Goal: Task Accomplishment & Management: Complete application form

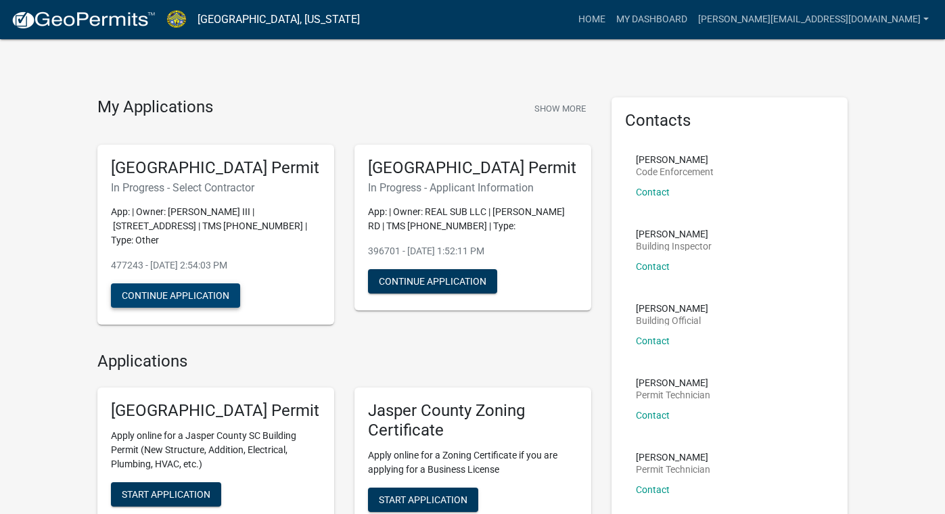
click at [195, 308] on button "Continue Application" at bounding box center [175, 295] width 129 height 24
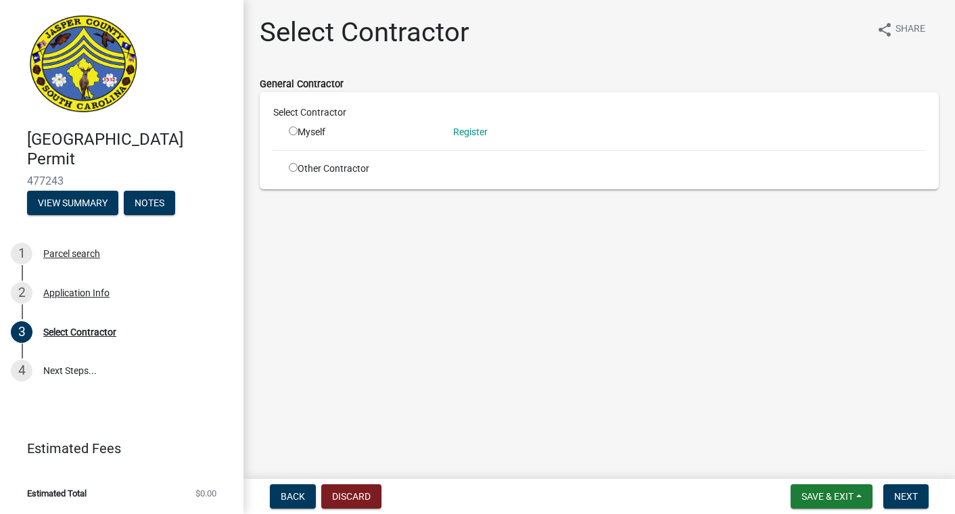
click at [296, 130] on input "radio" at bounding box center [293, 130] width 9 height 9
radio input "true"
click at [473, 133] on link "Register" at bounding box center [470, 131] width 34 height 11
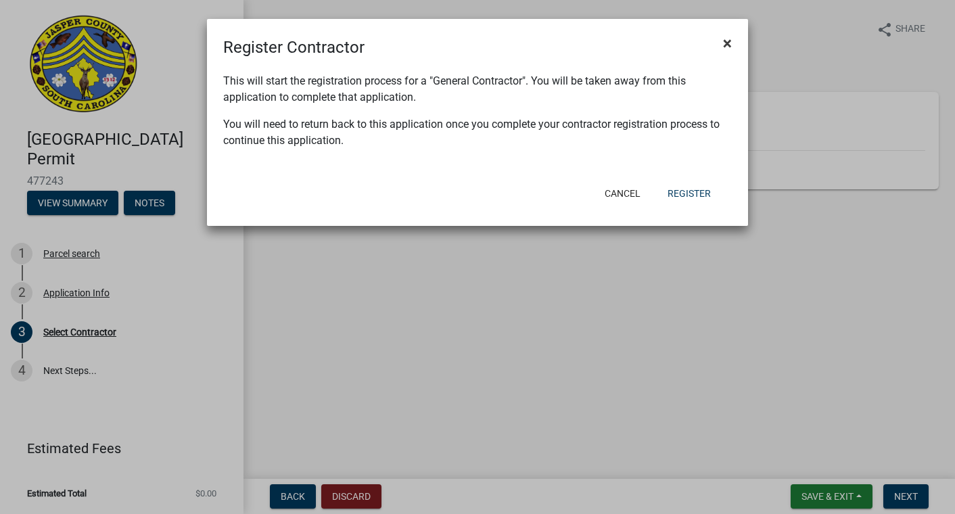
click at [729, 42] on span "×" at bounding box center [727, 43] width 9 height 19
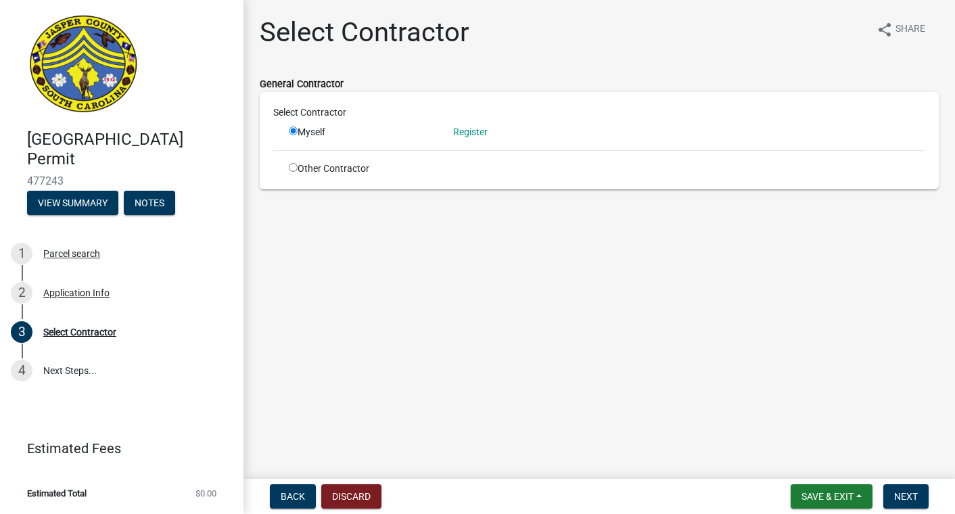
click at [293, 168] on input "radio" at bounding box center [293, 167] width 9 height 9
radio input "true"
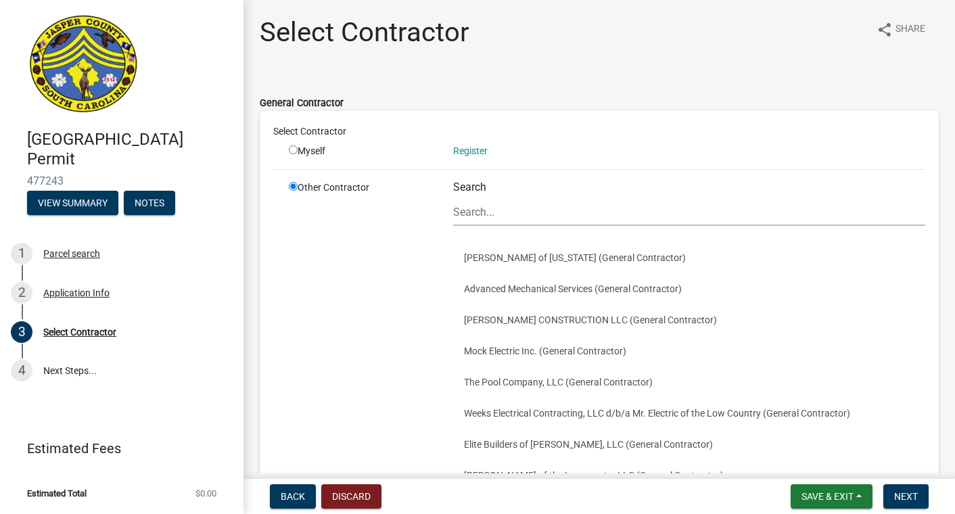
click at [290, 150] on input "radio" at bounding box center [293, 149] width 9 height 9
radio input "true"
radio input "false"
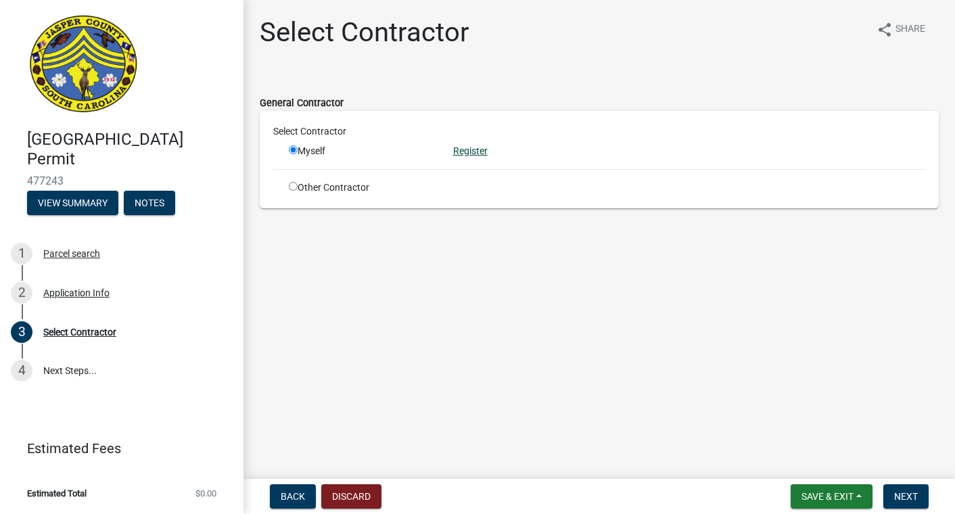
click at [467, 153] on link "Register" at bounding box center [470, 150] width 34 height 11
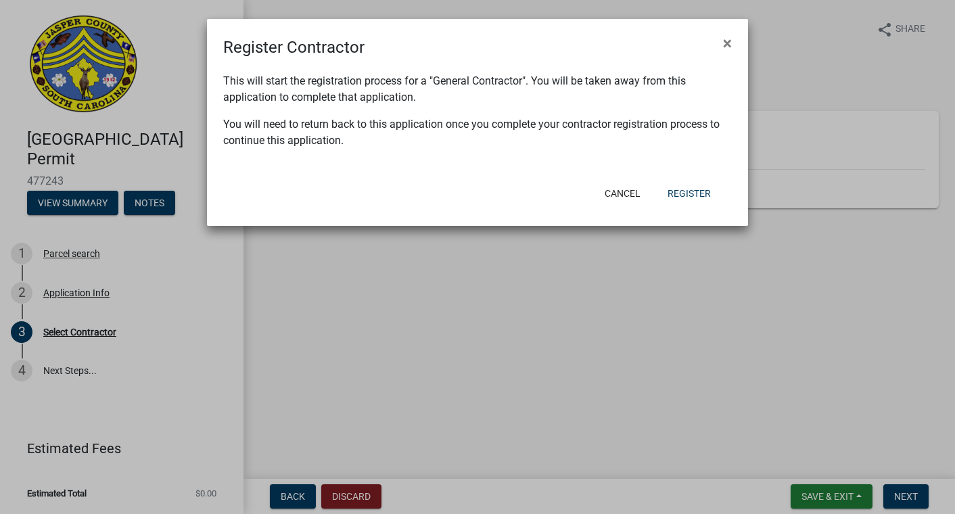
click at [695, 180] on div "Cancel Register" at bounding box center [565, 193] width 333 height 35
click at [696, 190] on button "Register" at bounding box center [689, 193] width 65 height 24
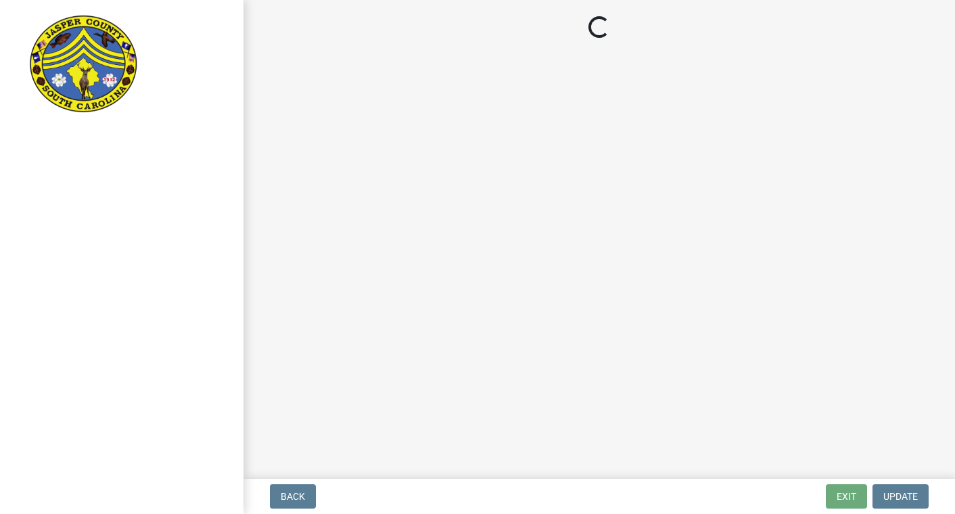
select select "SC"
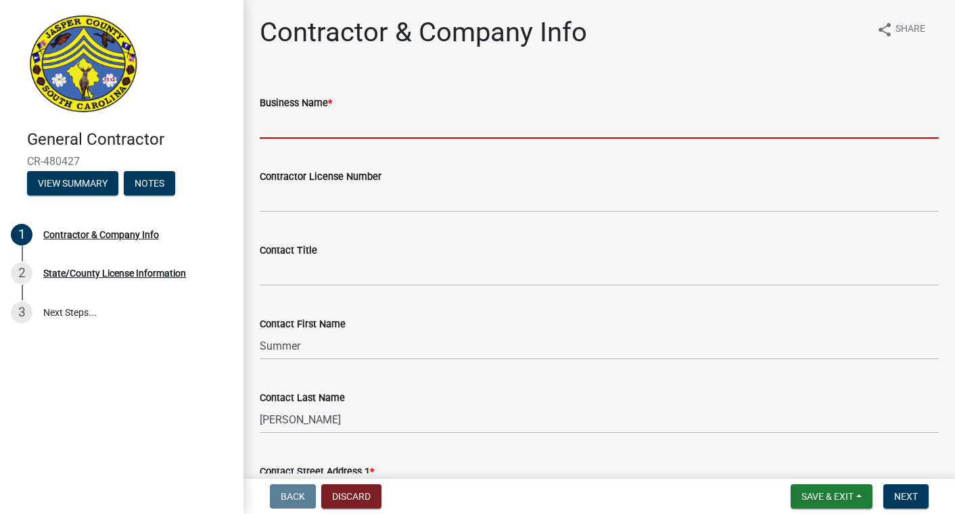
click at [300, 122] on input "Business Name *" at bounding box center [599, 125] width 679 height 28
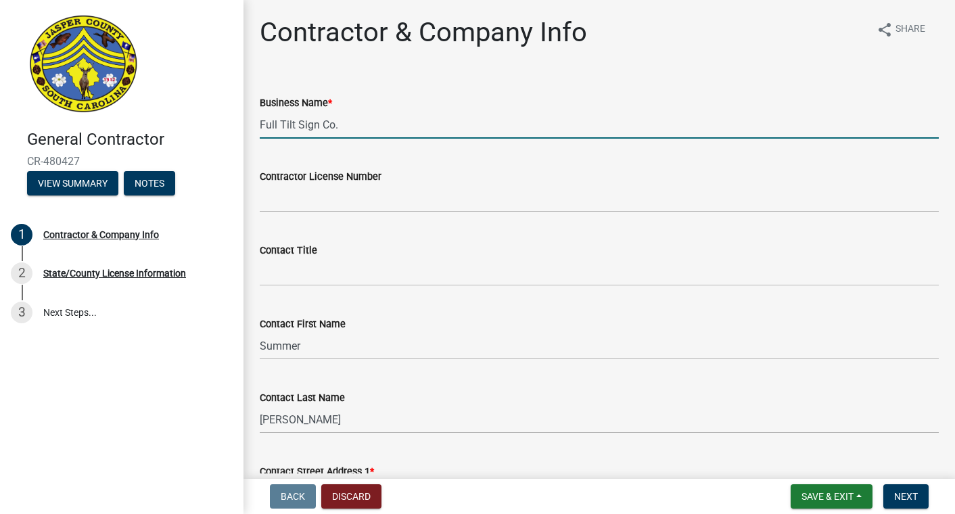
type input "Full Tilt Sign Co."
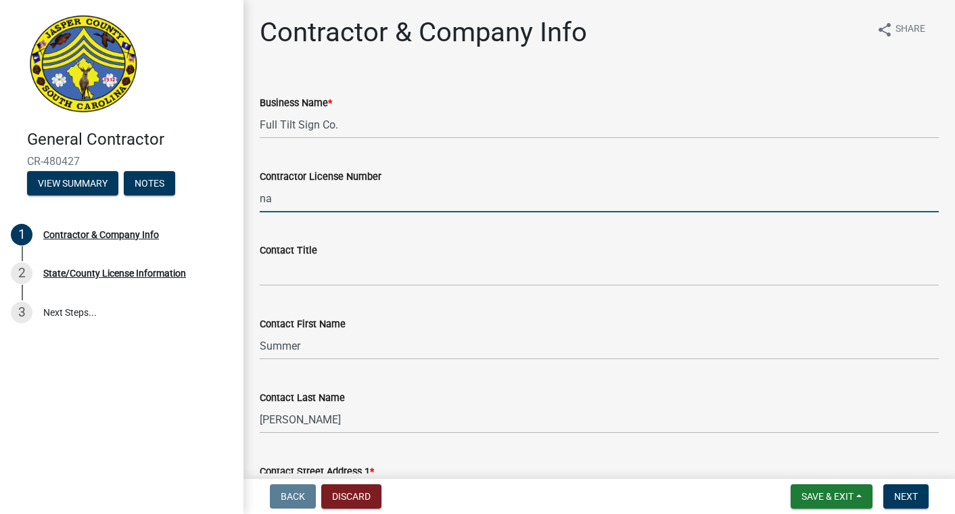
type input "na"
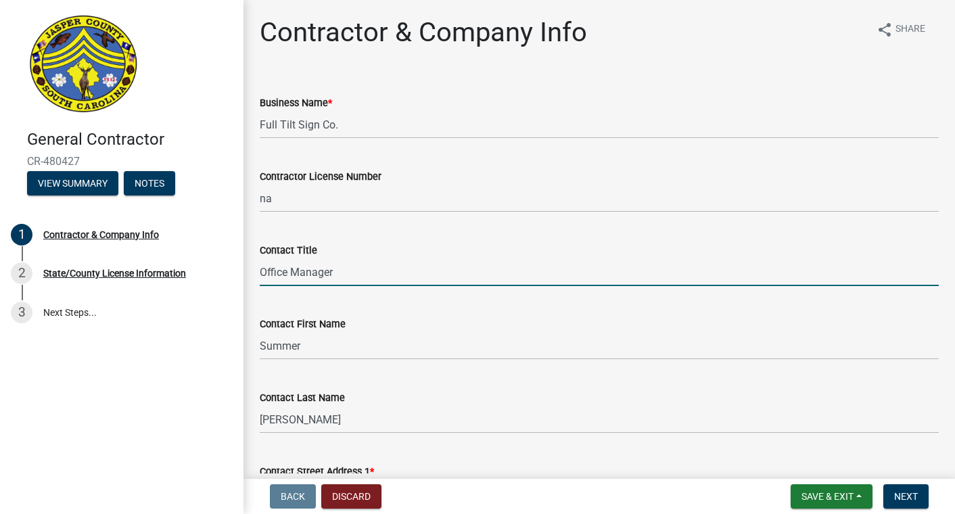
type input "Office Manager"
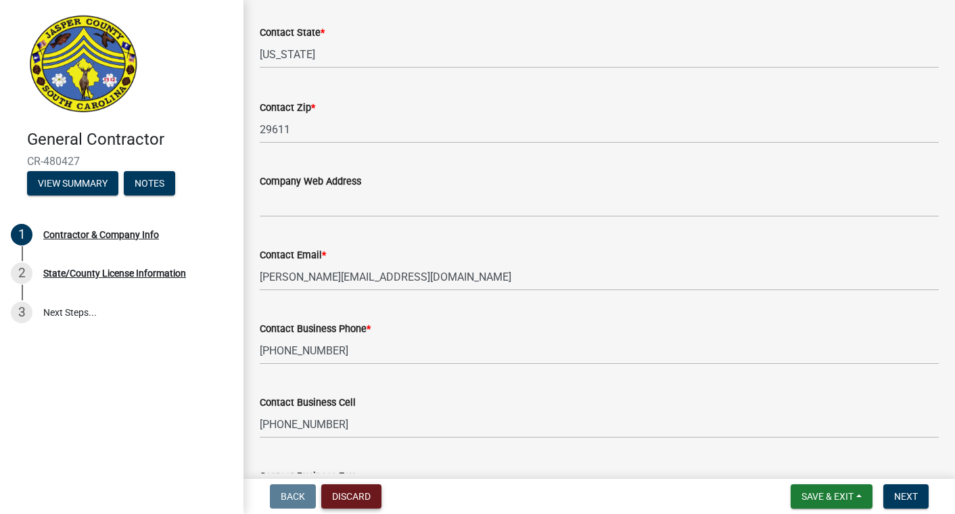
scroll to position [832, 0]
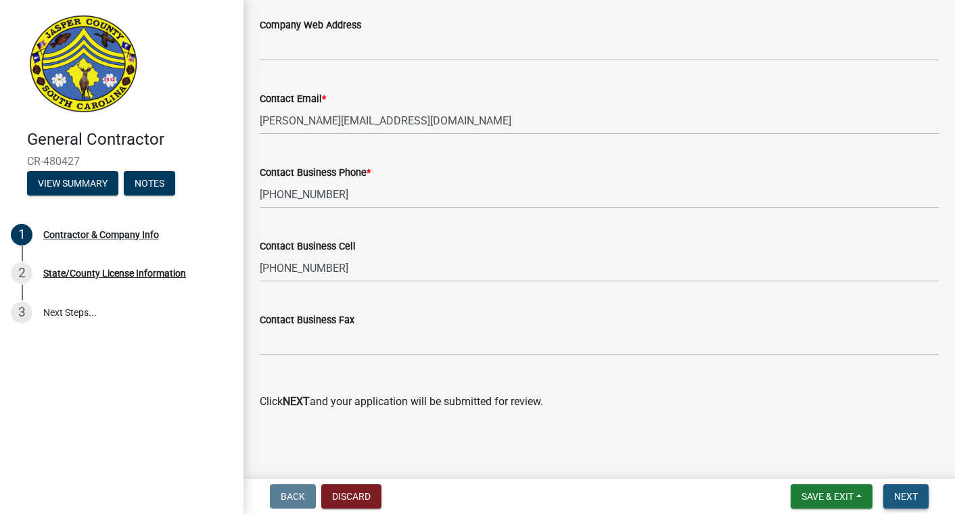
click at [905, 498] on span "Next" at bounding box center [906, 496] width 24 height 11
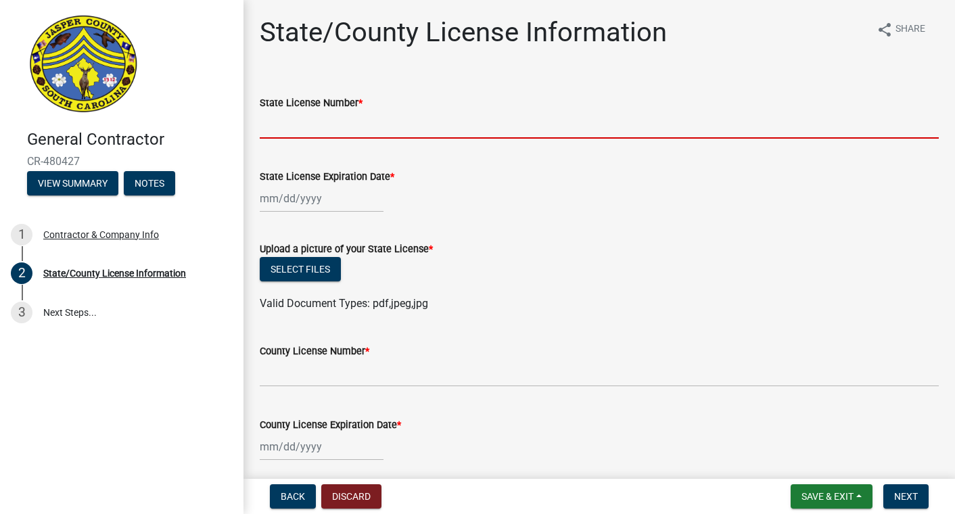
click at [293, 125] on input "State License Number *" at bounding box center [599, 125] width 679 height 28
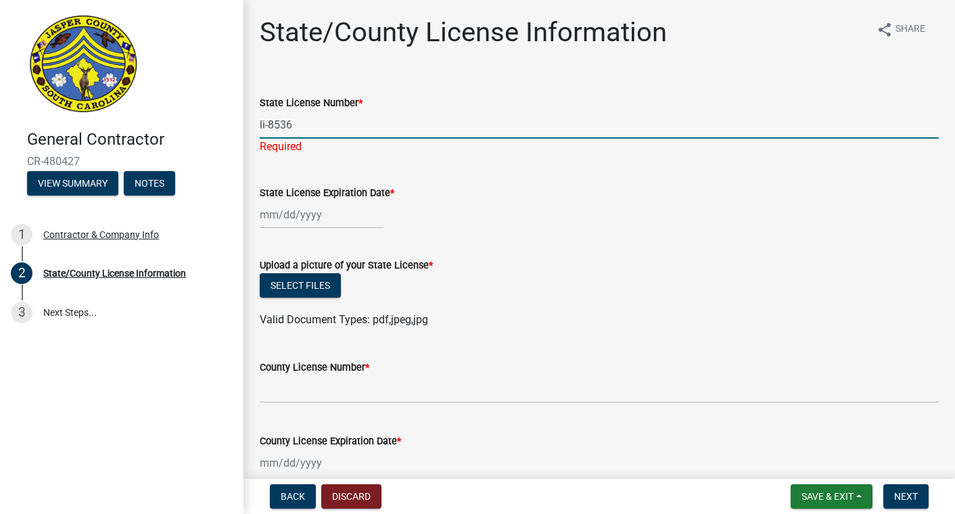
type input "li-8536"
select select "9"
select select "2025"
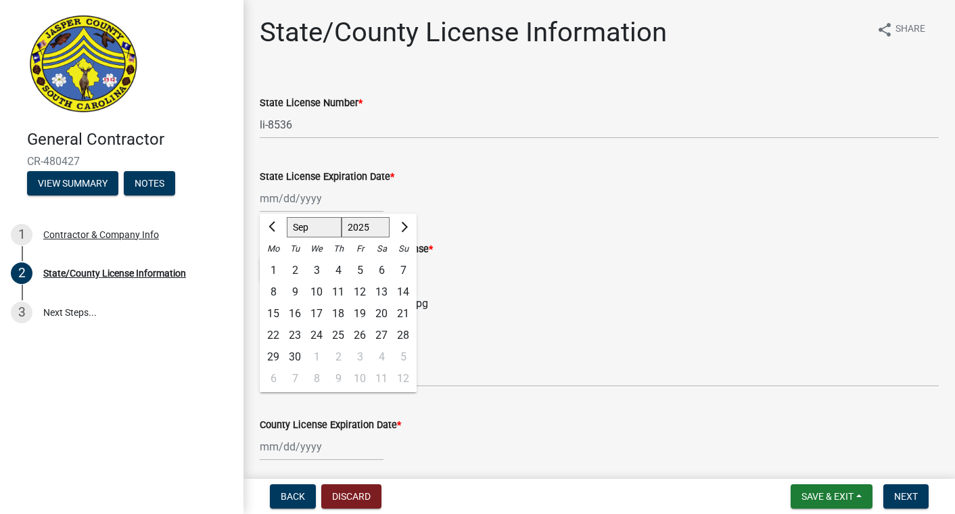
click at [315, 225] on select "Jan Feb Mar Apr May Jun [DATE] Aug Sep Oct Nov Dec" at bounding box center [314, 227] width 55 height 20
click at [287, 217] on select "Jan Feb Mar Apr May Jun [DATE] Aug Sep Oct Nov Dec" at bounding box center [314, 227] width 55 height 20
click at [324, 230] on select "Jan Feb Mar Apr May Jun [DATE] Aug Sep Oct Nov Dec" at bounding box center [314, 227] width 55 height 20
select select "9"
click at [287, 217] on select "Jan Feb Mar Apr May Jun [DATE] Aug Sep Oct Nov Dec" at bounding box center [314, 227] width 55 height 20
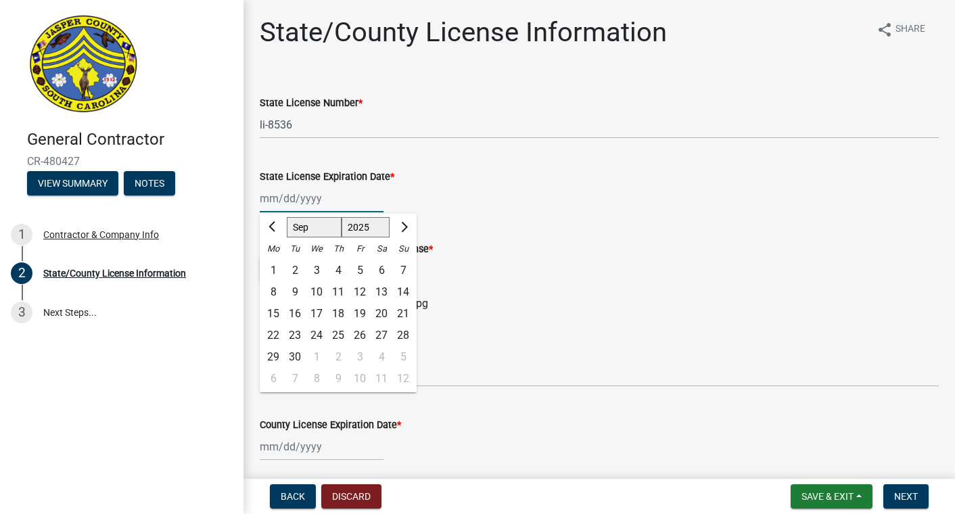
click at [296, 312] on div "16" at bounding box center [295, 314] width 22 height 22
type input "[DATE]"
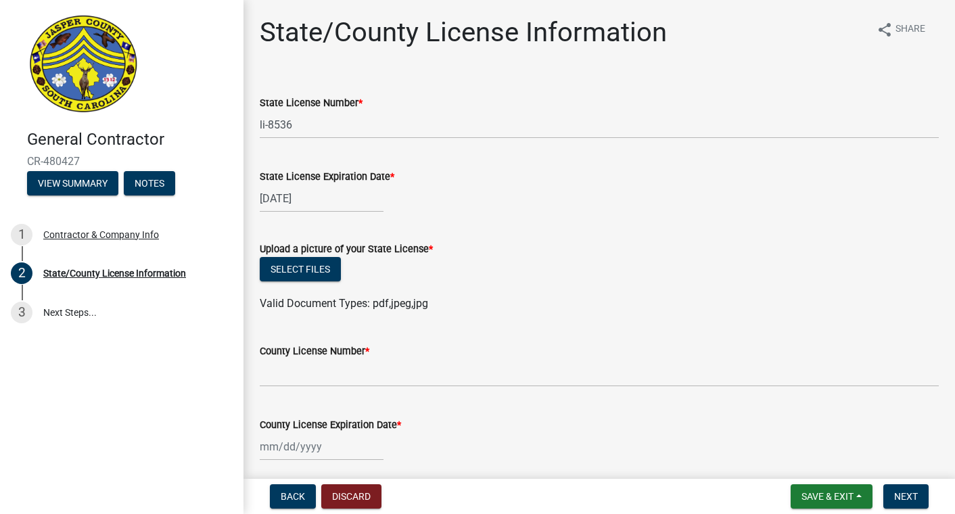
click at [325, 201] on div "[DATE]" at bounding box center [322, 199] width 124 height 28
select select "9"
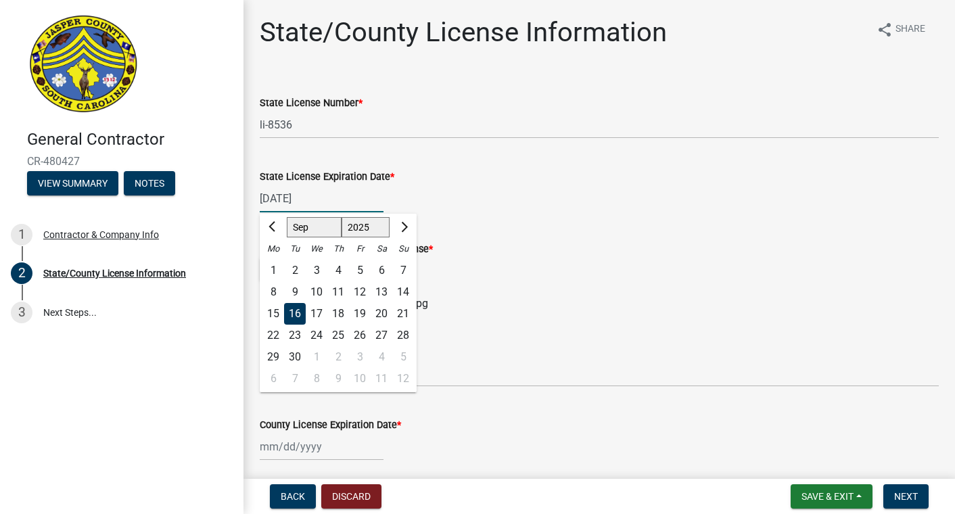
click at [374, 229] on select "1525 1526 1527 1528 1529 1530 1531 1532 1533 1534 1535 1536 1537 1538 1539 1540…" at bounding box center [366, 227] width 49 height 20
select select "2026"
click at [342, 217] on select "1525 1526 1527 1528 1529 1530 1531 1532 1533 1534 1535 1536 1537 1538 1539 1540…" at bounding box center [366, 227] width 49 height 20
click at [563, 348] on div "County License Number *" at bounding box center [599, 351] width 679 height 16
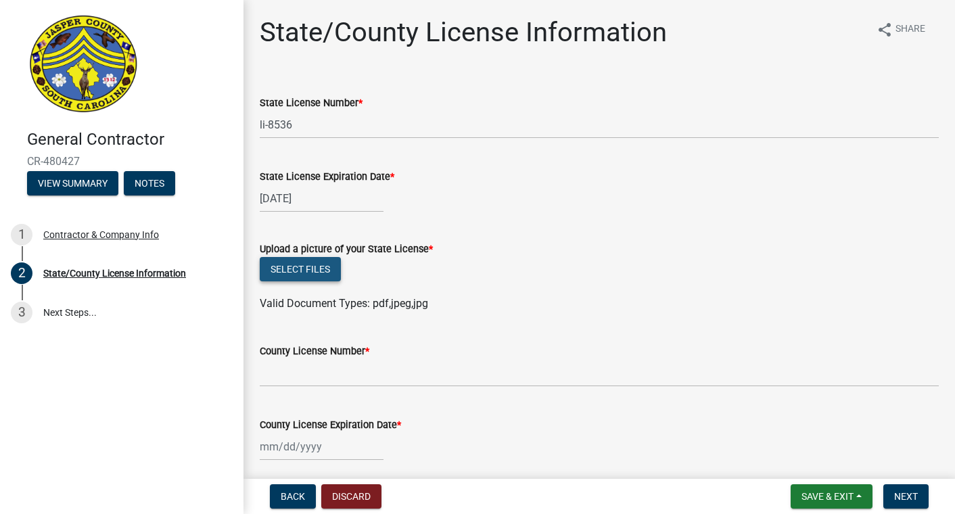
click at [322, 268] on button "Select files" at bounding box center [300, 269] width 81 height 24
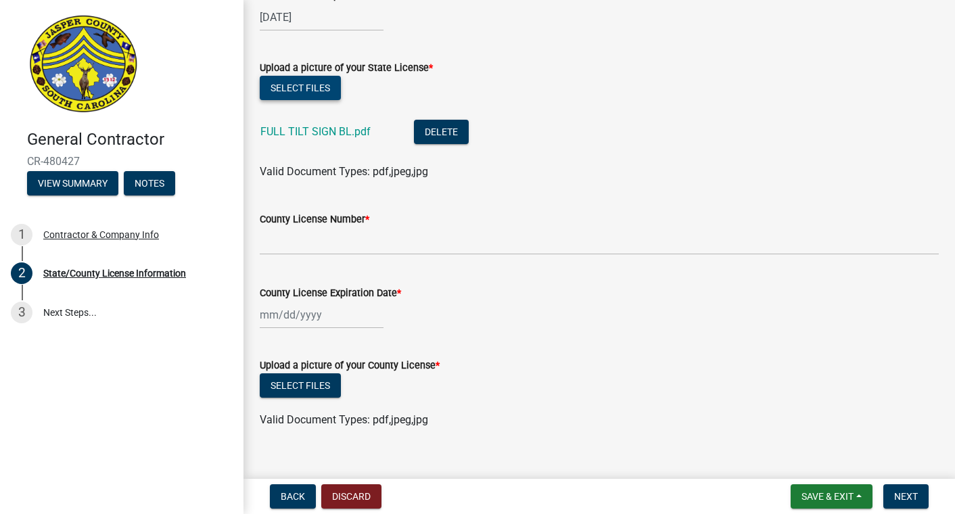
scroll to position [201, 0]
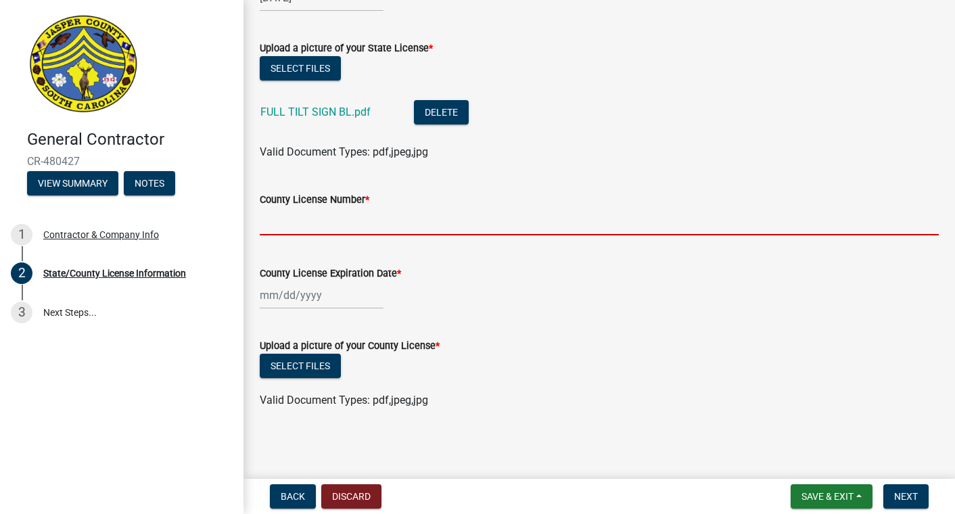
click at [287, 231] on input "County License Number *" at bounding box center [599, 222] width 679 height 28
type input "li-8536"
select select "9"
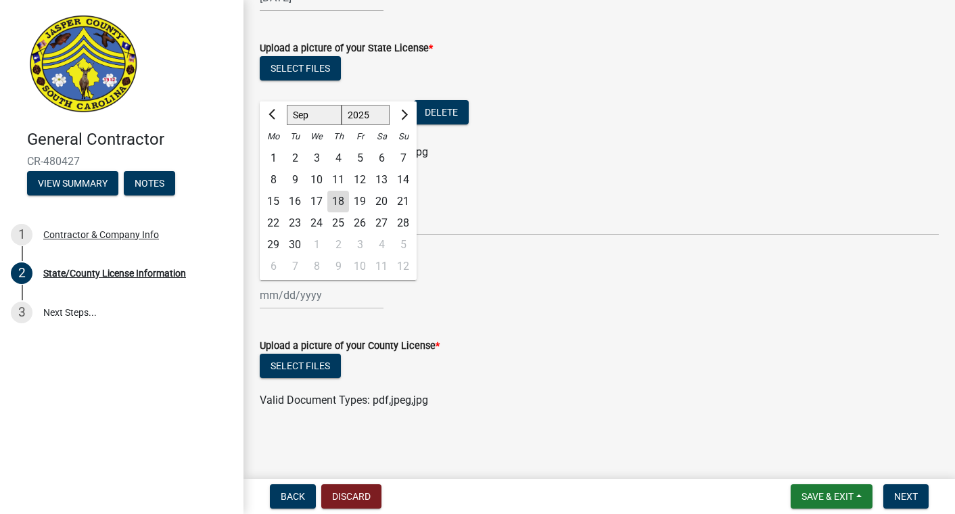
click at [371, 114] on select "1525 1526 1527 1528 1529 1530 1531 1532 1533 1534 1535 1536 1537 1538 1539 1540…" at bounding box center [366, 115] width 49 height 20
select select "2026"
click at [342, 105] on select "1525 1526 1527 1528 1529 1530 1531 1532 1533 1534 1535 1536 1537 1538 1539 1540…" at bounding box center [366, 115] width 49 height 20
click at [312, 200] on div "16" at bounding box center [317, 202] width 22 height 22
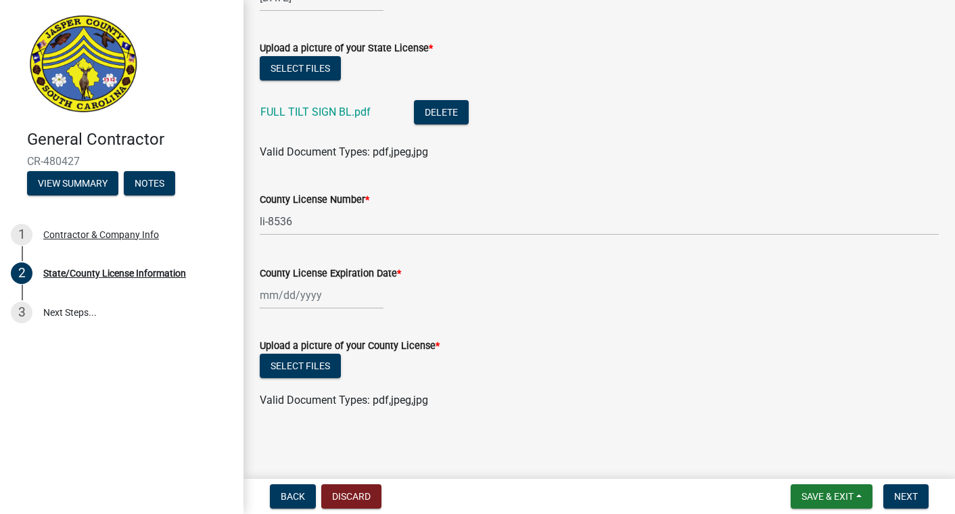
type input "[DATE]"
click at [312, 365] on button "Select files" at bounding box center [300, 366] width 81 height 24
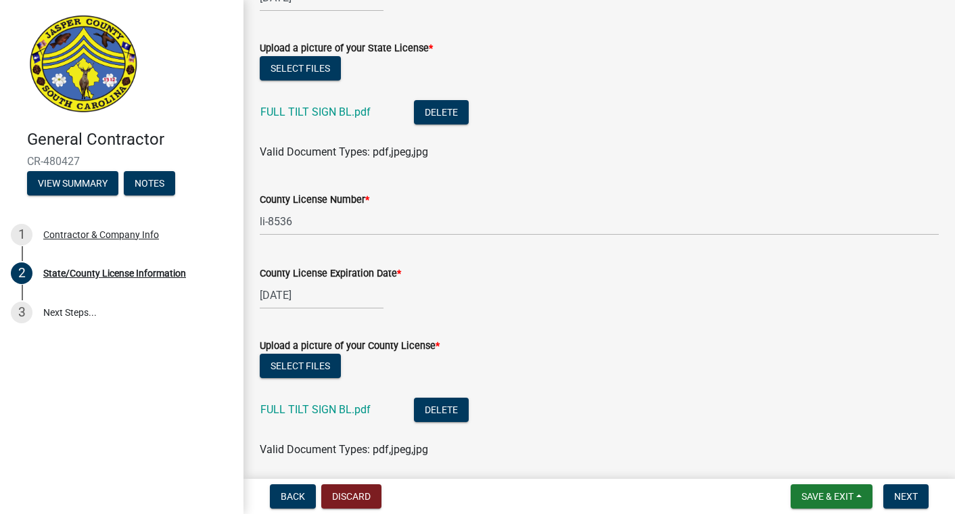
click at [678, 380] on div "Select files" at bounding box center [599, 368] width 679 height 28
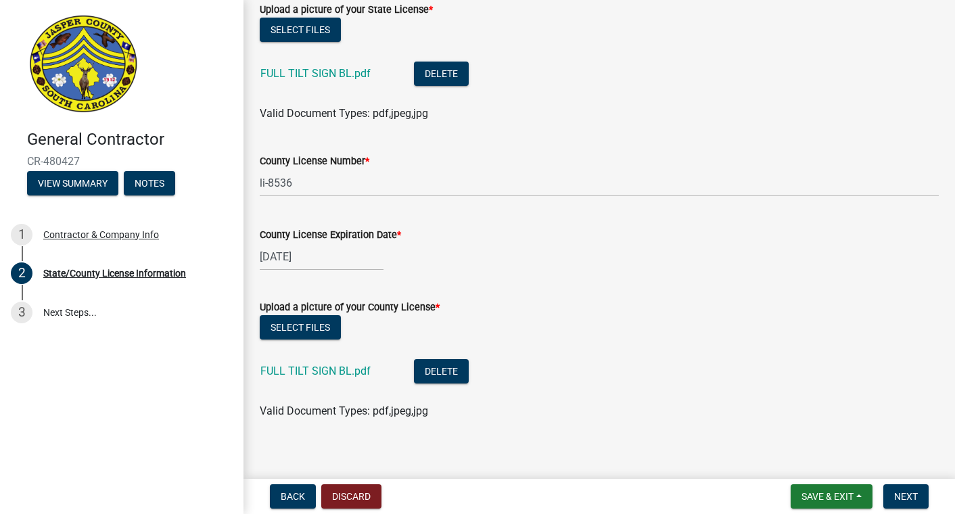
scroll to position [250, 0]
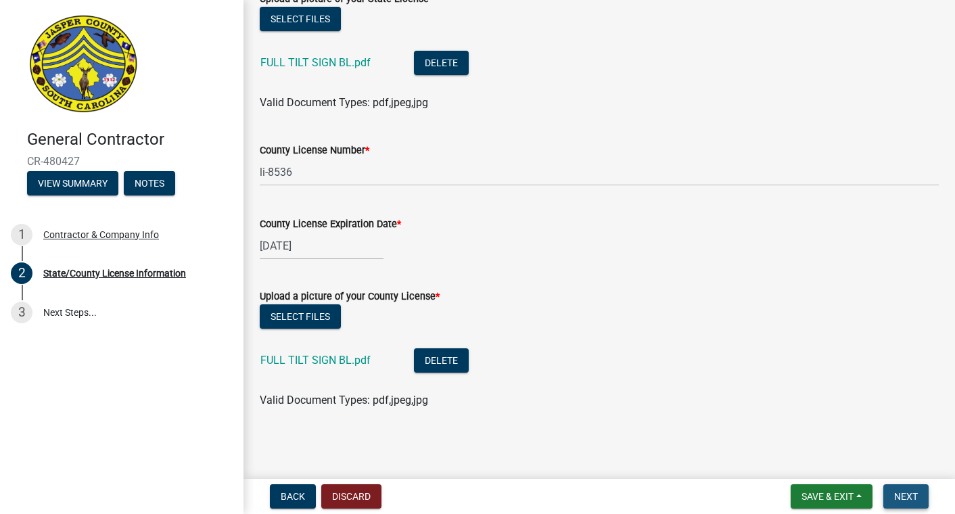
click at [903, 498] on span "Next" at bounding box center [906, 496] width 24 height 11
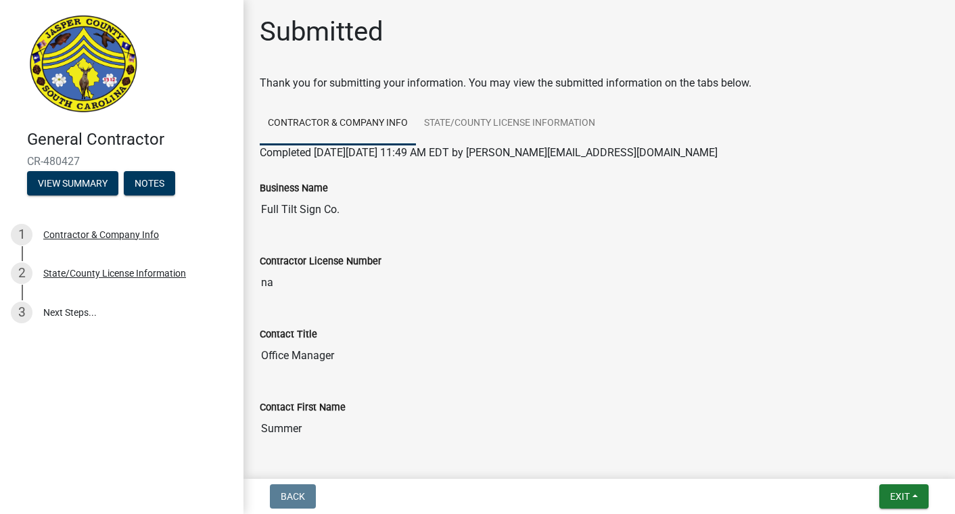
scroll to position [0, 0]
click at [900, 498] on span "Exit" at bounding box center [900, 496] width 20 height 11
click at [695, 387] on div "Contact First Name Summer" at bounding box center [599, 412] width 679 height 62
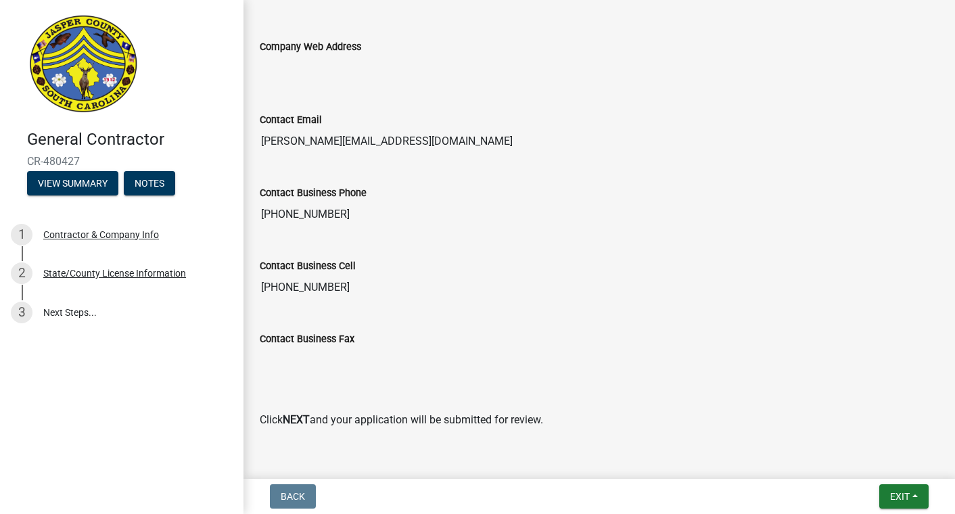
scroll to position [907, 0]
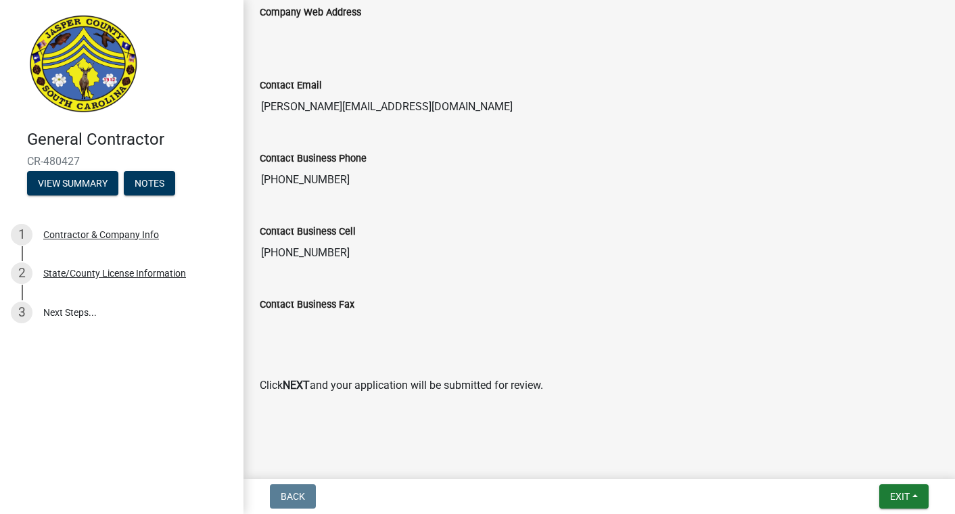
click at [294, 383] on strong "NEXT" at bounding box center [296, 385] width 27 height 13
click at [438, 431] on main "Submitted Thank you for submitting your information. You may view the submitted…" at bounding box center [598, 236] width 711 height 473
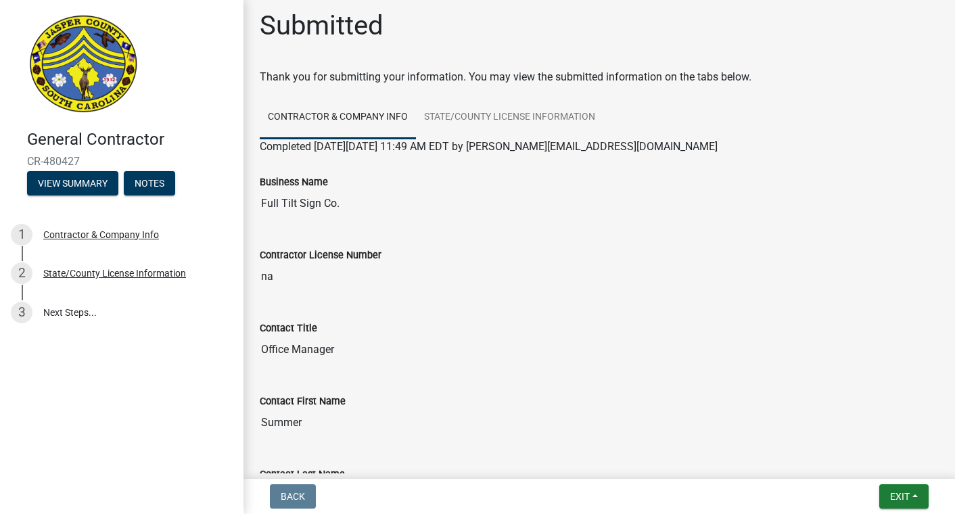
scroll to position [0, 0]
